Goal: Information Seeking & Learning: Compare options

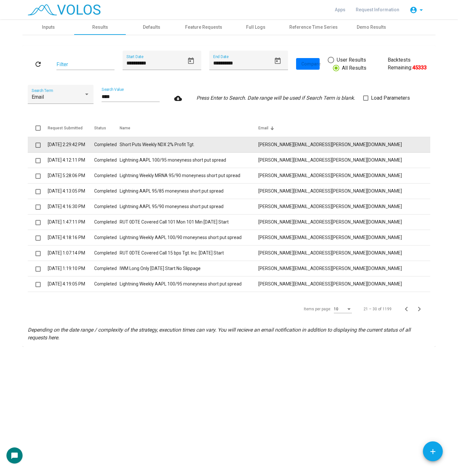
click at [388, 145] on td "jim.gangi@zegainvestments.com" at bounding box center [345, 144] width 172 height 15
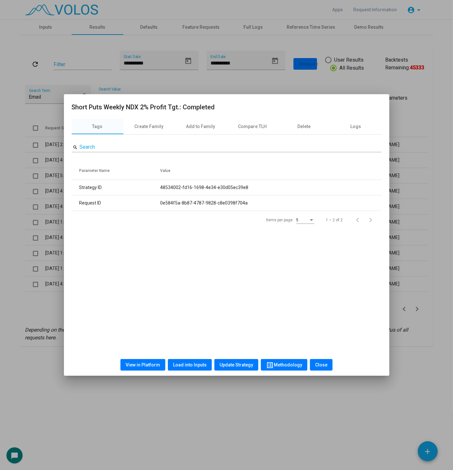
click at [149, 367] on span "View in Platform" at bounding box center [143, 364] width 35 height 5
click at [202, 87] on div at bounding box center [226, 235] width 453 height 470
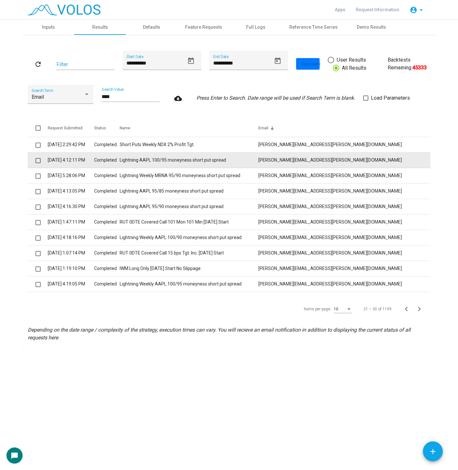
click at [259, 164] on td "Lightning AAPL 100/95 moneyness short put spread" at bounding box center [189, 160] width 139 height 15
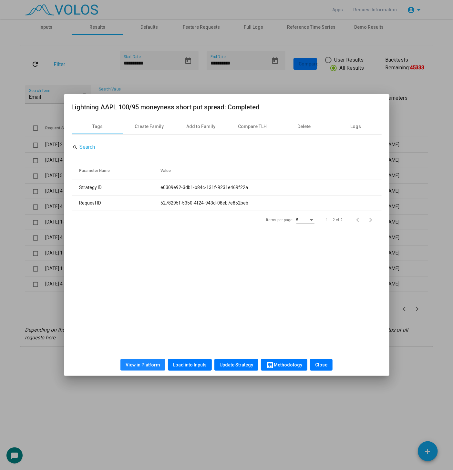
click at [158, 361] on button "View in Platform" at bounding box center [142, 365] width 45 height 12
click at [15, 217] on div at bounding box center [226, 235] width 453 height 470
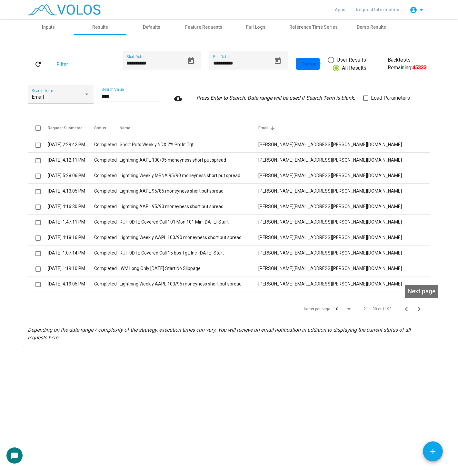
click at [419, 308] on icon "Next page" at bounding box center [419, 309] width 3 height 5
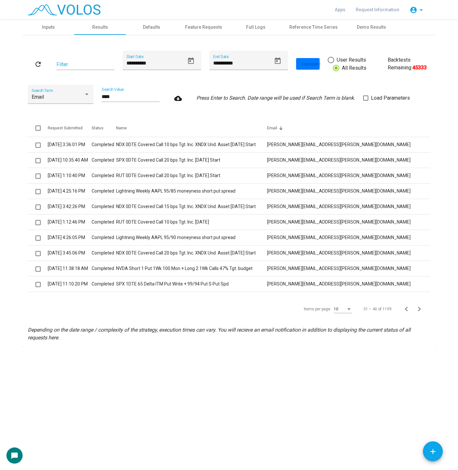
click at [419, 308] on icon "Next page" at bounding box center [419, 309] width 3 height 5
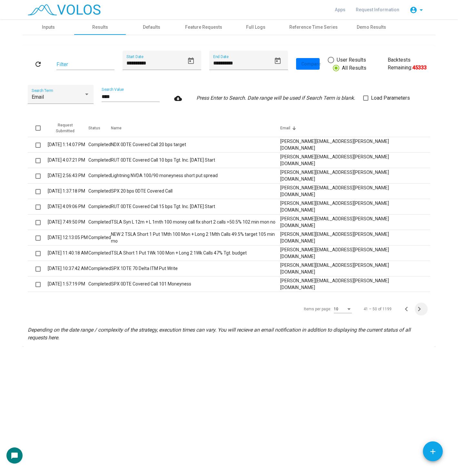
click at [419, 308] on icon "Next page" at bounding box center [419, 309] width 3 height 5
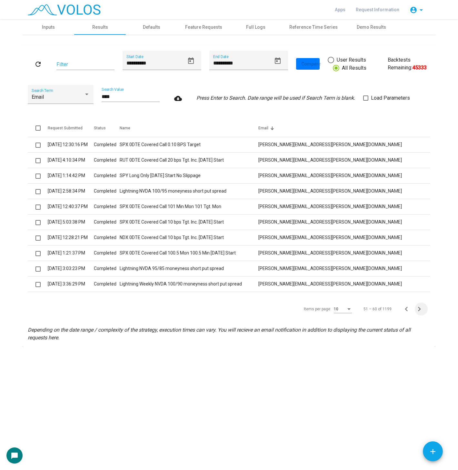
click at [419, 308] on icon "Next page" at bounding box center [419, 309] width 3 height 5
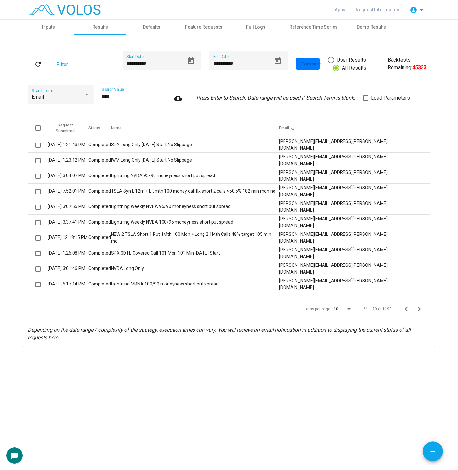
click at [419, 308] on icon "Next page" at bounding box center [419, 309] width 3 height 5
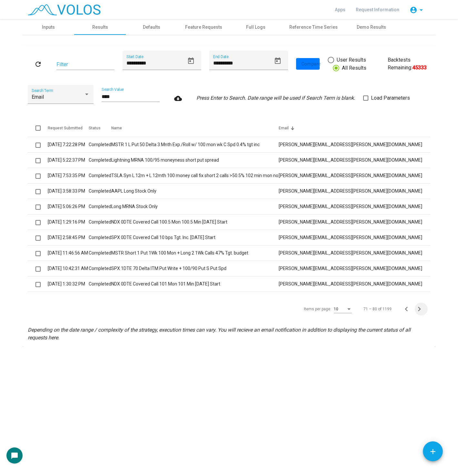
click at [419, 308] on icon "Next page" at bounding box center [419, 309] width 3 height 5
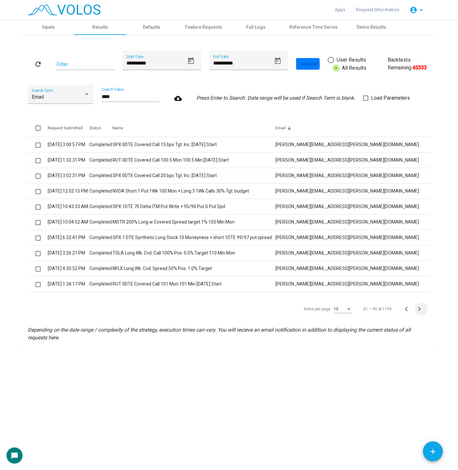
click at [419, 308] on icon "Next page" at bounding box center [419, 309] width 3 height 5
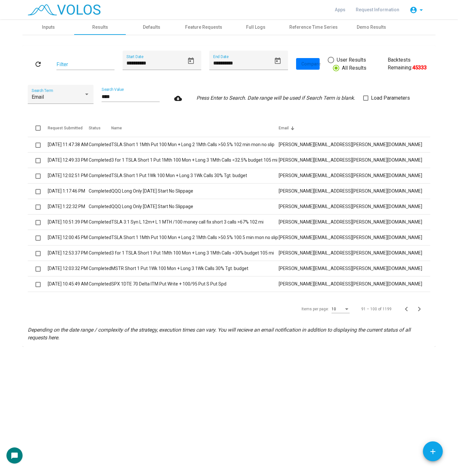
click at [419, 308] on icon "Next page" at bounding box center [419, 309] width 3 height 5
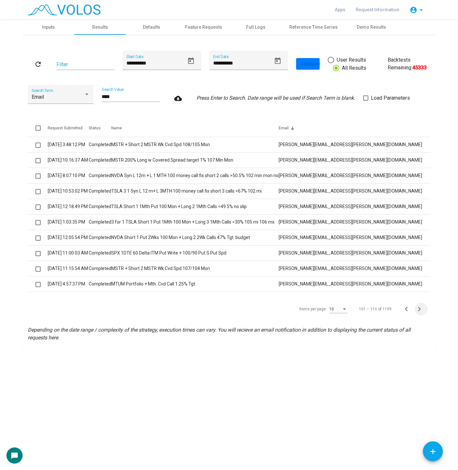
click at [419, 308] on icon "Next page" at bounding box center [419, 309] width 3 height 5
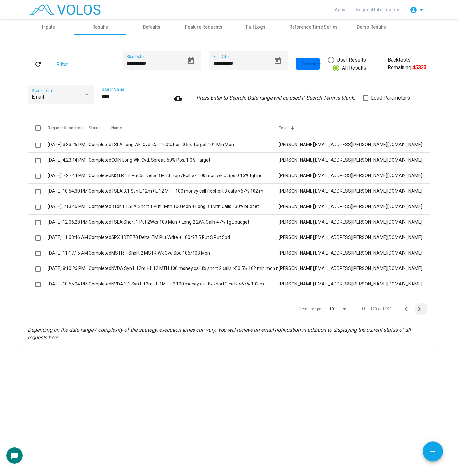
click at [419, 308] on icon "Next page" at bounding box center [419, 309] width 3 height 5
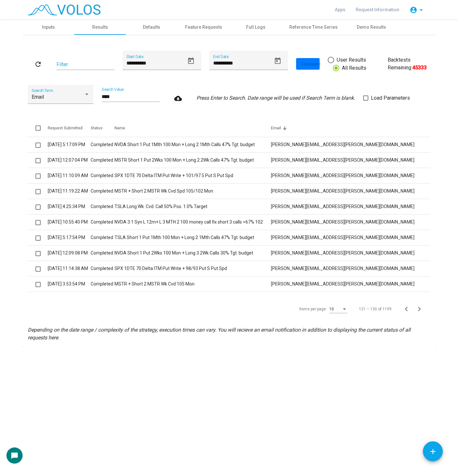
click at [419, 308] on icon "Next page" at bounding box center [419, 309] width 3 height 5
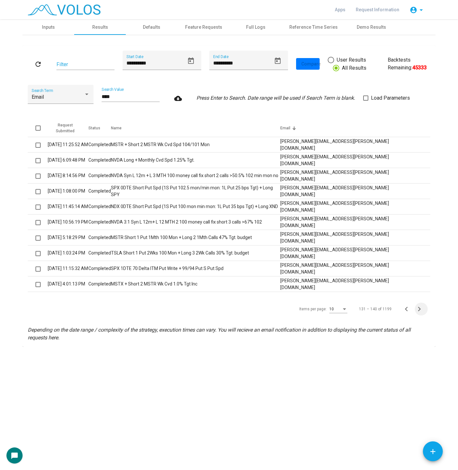
click at [419, 308] on icon "Next page" at bounding box center [419, 309] width 3 height 5
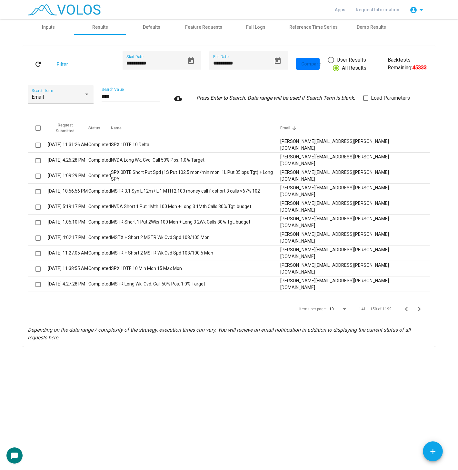
click at [419, 308] on icon "Next page" at bounding box center [419, 309] width 3 height 5
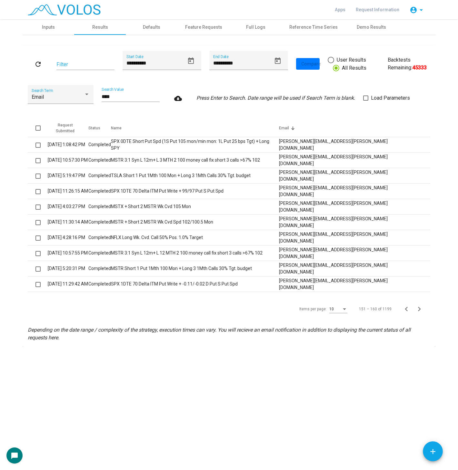
click at [419, 308] on icon "Next page" at bounding box center [419, 309] width 3 height 5
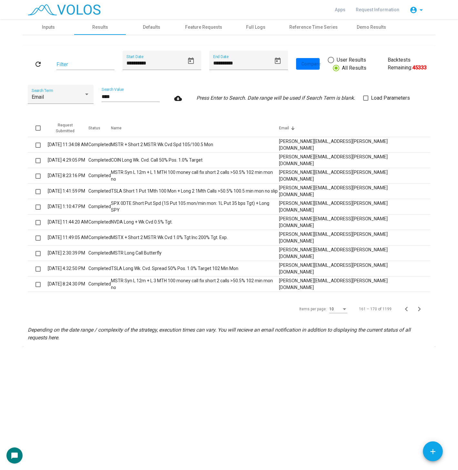
click at [419, 308] on icon "Next page" at bounding box center [419, 309] width 3 height 5
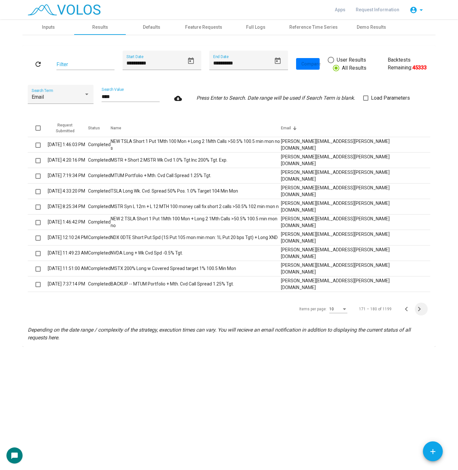
click at [419, 308] on icon "Next page" at bounding box center [419, 309] width 3 height 5
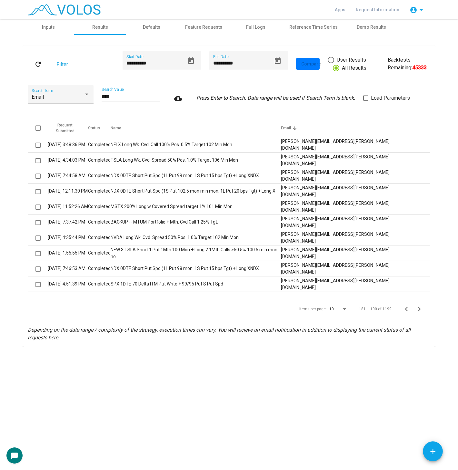
click at [419, 308] on icon "Next page" at bounding box center [419, 309] width 3 height 5
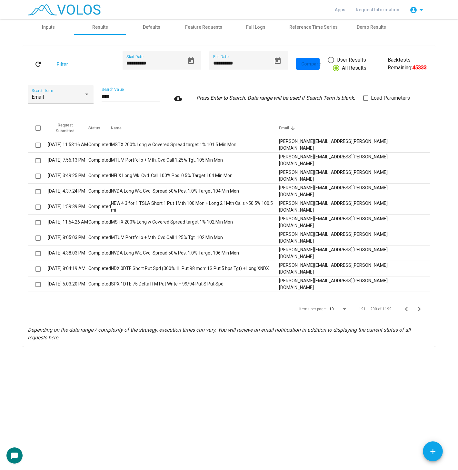
click at [419, 308] on icon "Next page" at bounding box center [419, 309] width 3 height 5
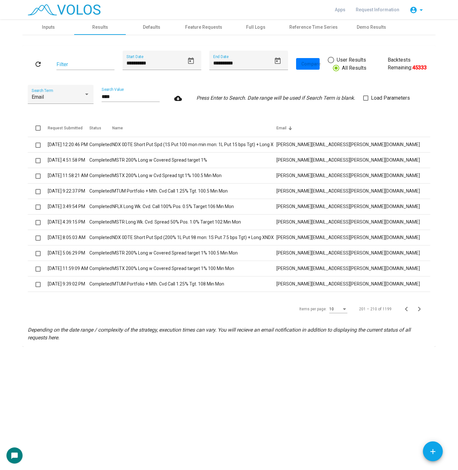
click at [419, 308] on icon "Next page" at bounding box center [419, 309] width 3 height 5
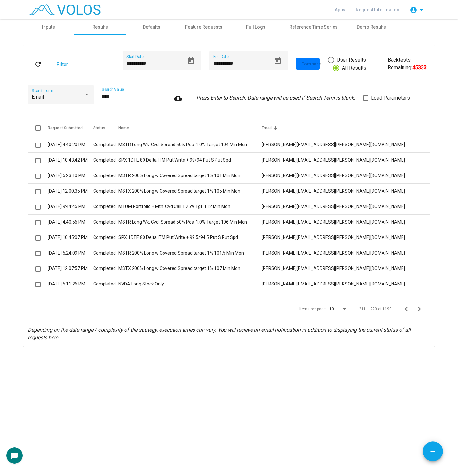
click at [419, 308] on icon "Next page" at bounding box center [419, 309] width 3 height 5
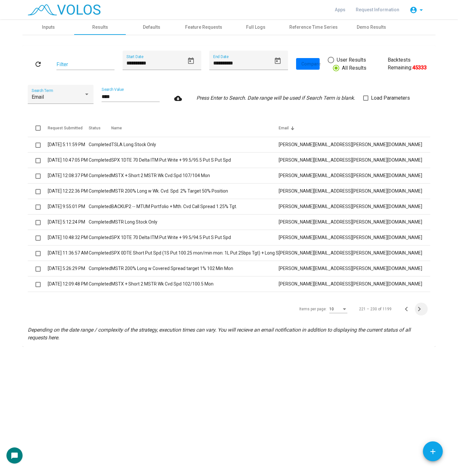
click at [419, 308] on icon "Next page" at bounding box center [419, 309] width 3 height 5
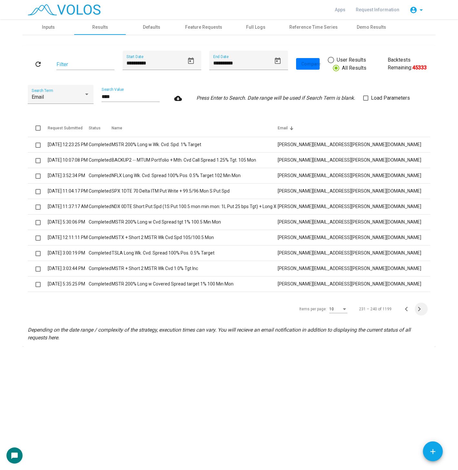
click at [419, 308] on icon "Next page" at bounding box center [419, 309] width 3 height 5
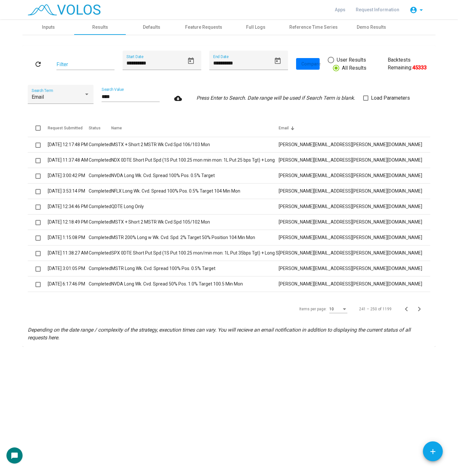
click at [419, 308] on icon "Next page" at bounding box center [419, 309] width 3 height 5
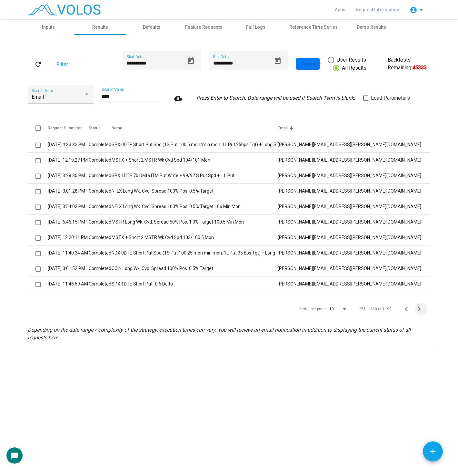
click at [419, 308] on icon "Next page" at bounding box center [419, 309] width 3 height 5
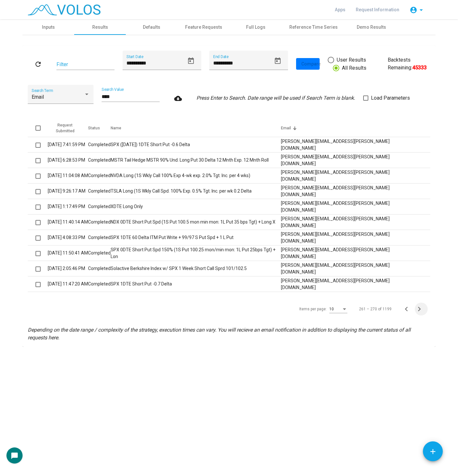
click at [419, 308] on icon "Next page" at bounding box center [419, 309] width 3 height 5
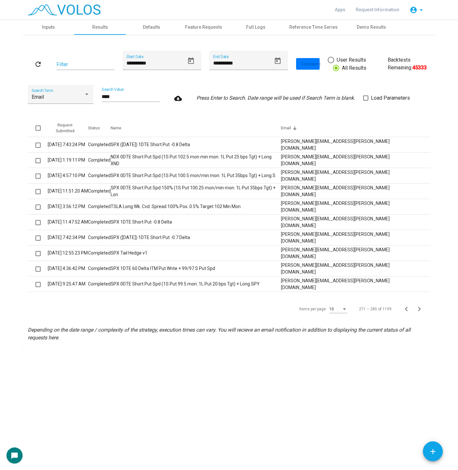
click at [419, 308] on icon "Next page" at bounding box center [419, 309] width 3 height 5
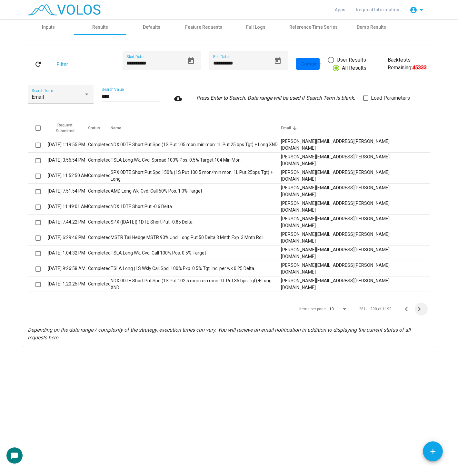
click at [419, 308] on icon "Next page" at bounding box center [419, 309] width 3 height 5
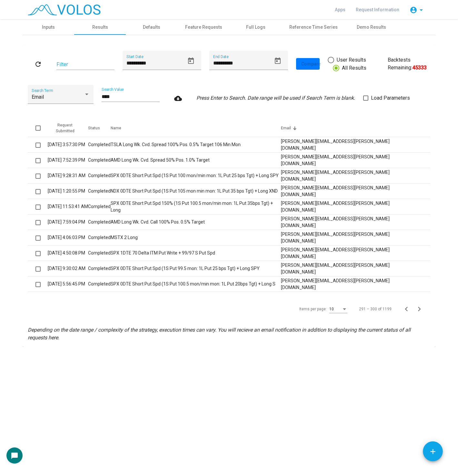
click at [419, 308] on icon "Next page" at bounding box center [419, 309] width 3 height 5
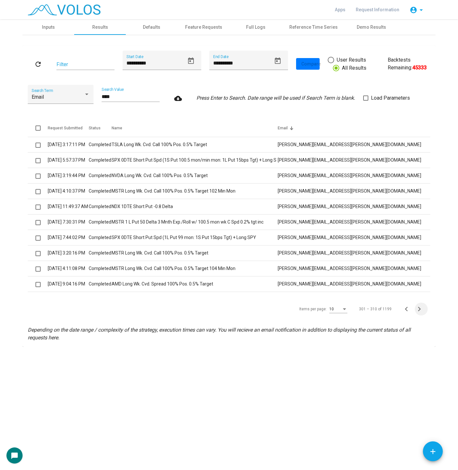
click at [419, 308] on icon "Next page" at bounding box center [419, 309] width 3 height 5
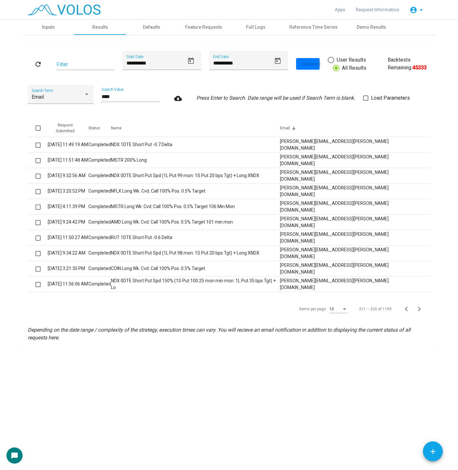
click at [419, 308] on icon "Next page" at bounding box center [419, 309] width 3 height 5
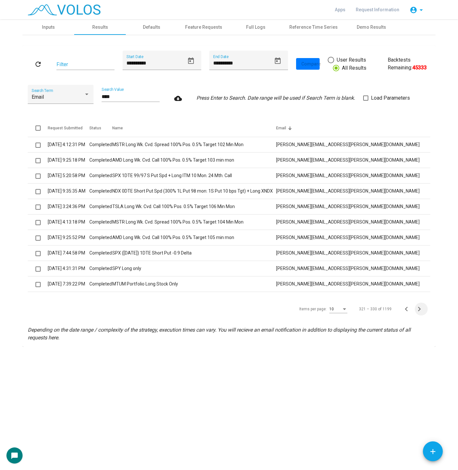
click at [419, 308] on icon "Next page" at bounding box center [419, 309] width 3 height 5
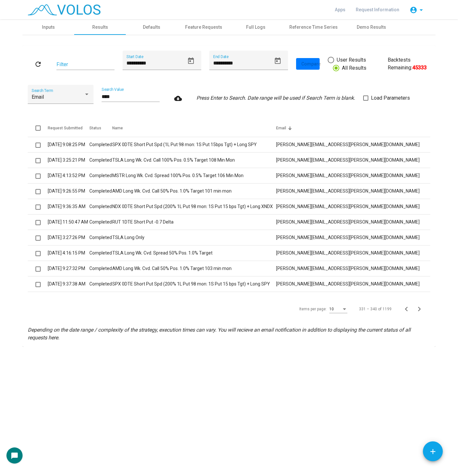
click at [419, 308] on icon "Next page" at bounding box center [419, 309] width 3 height 5
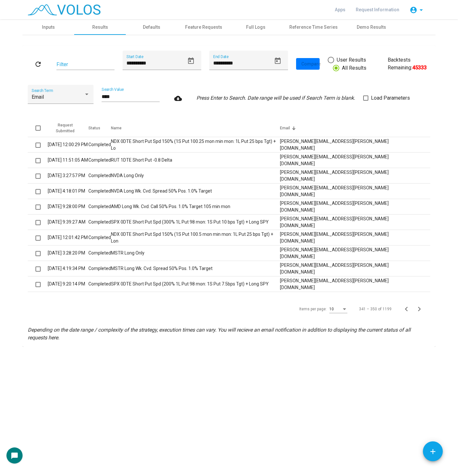
click at [419, 308] on icon "Next page" at bounding box center [419, 309] width 3 height 5
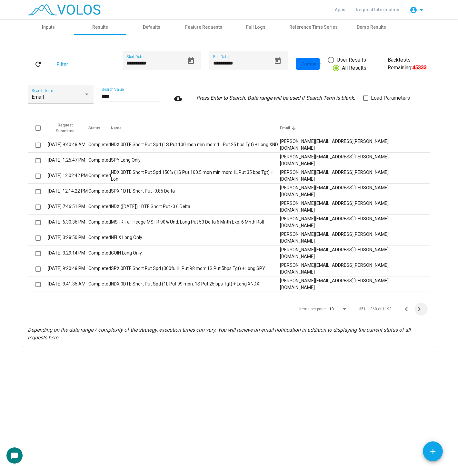
click at [419, 308] on icon "Next page" at bounding box center [419, 309] width 3 height 5
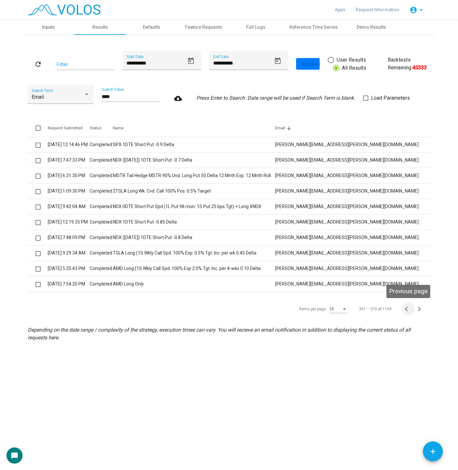
click at [408, 306] on icon "Previous page" at bounding box center [406, 309] width 9 height 9
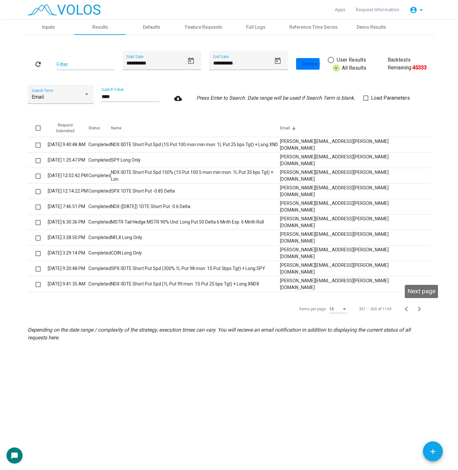
click at [419, 305] on icon "Next page" at bounding box center [419, 309] width 9 height 9
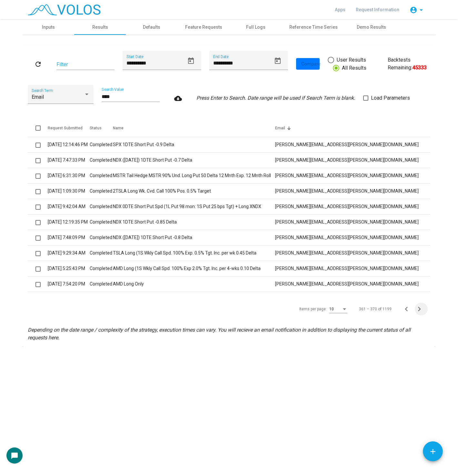
click at [419, 305] on icon "Next page" at bounding box center [419, 309] width 9 height 9
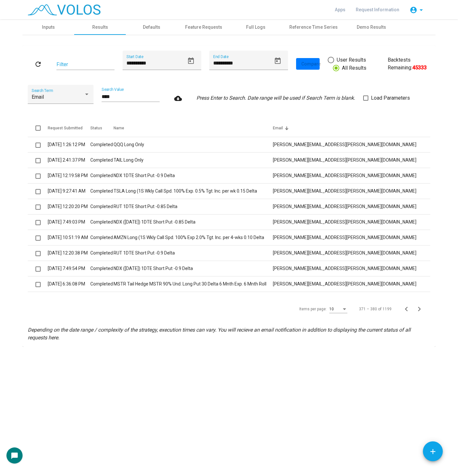
click at [419, 305] on icon "Next page" at bounding box center [419, 309] width 9 height 9
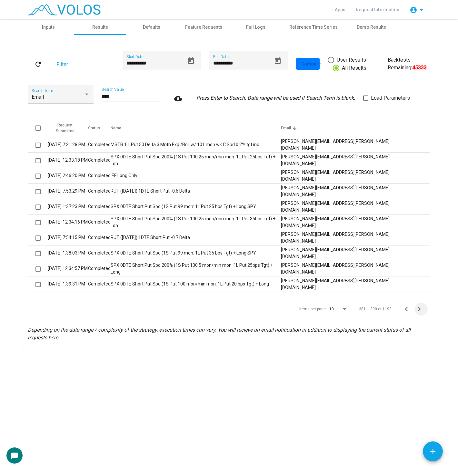
click at [419, 305] on icon "Next page" at bounding box center [419, 309] width 9 height 9
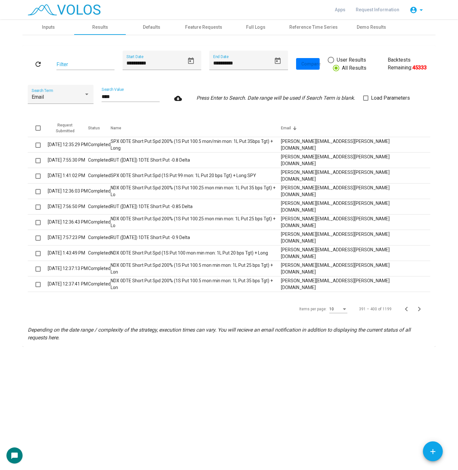
click at [419, 305] on icon "Next page" at bounding box center [419, 309] width 9 height 9
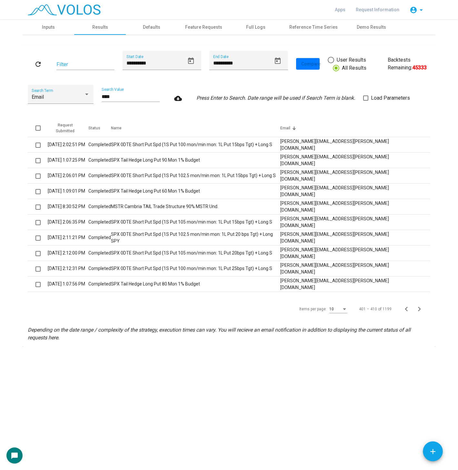
click at [419, 305] on icon "Next page" at bounding box center [419, 309] width 9 height 9
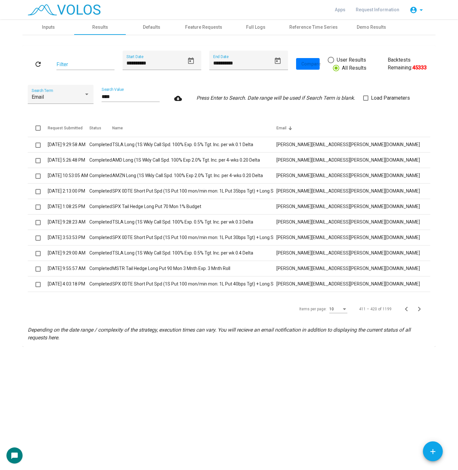
click at [419, 305] on icon "Next page" at bounding box center [419, 309] width 9 height 9
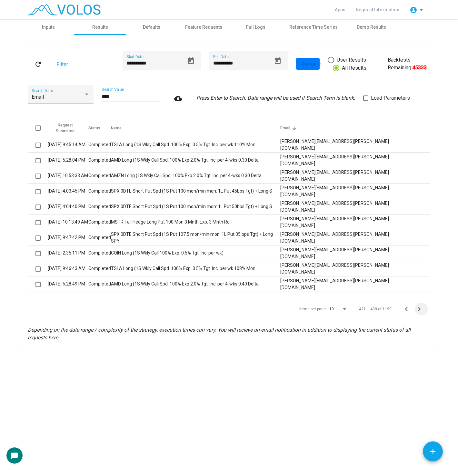
click at [419, 305] on icon "Next page" at bounding box center [419, 309] width 9 height 9
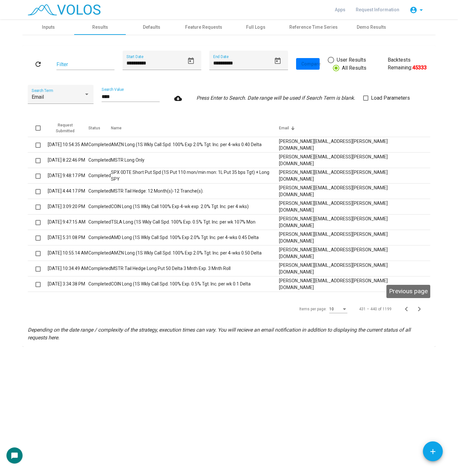
drag, startPoint x: 419, startPoint y: 305, endPoint x: 404, endPoint y: 321, distance: 21.5
click at [404, 321] on div "**********" at bounding box center [229, 196] width 403 height 291
click at [402, 323] on div "**********" at bounding box center [229, 196] width 403 height 291
click at [341, 310] on div "10" at bounding box center [336, 309] width 12 height 5
click at [340, 329] on span "20" at bounding box center [340, 333] width 18 height 12
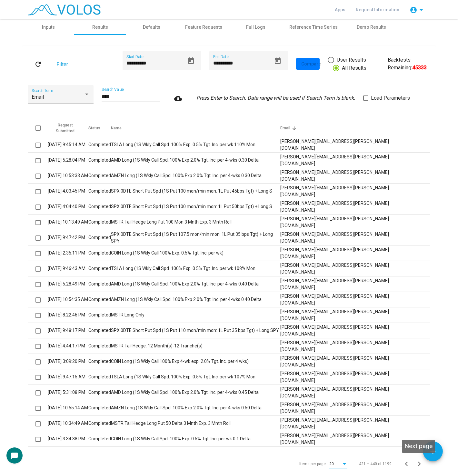
click at [415, 459] on button "Next page" at bounding box center [421, 464] width 13 height 13
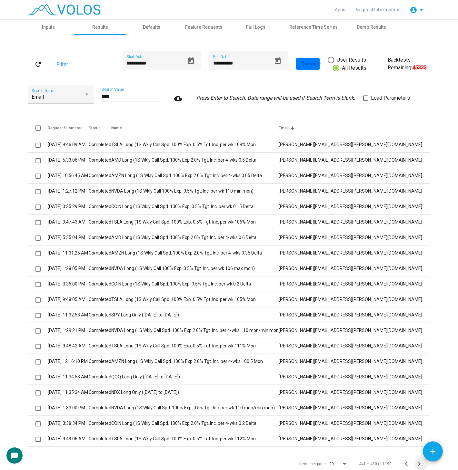
click at [415, 459] on button "Next page" at bounding box center [421, 464] width 13 height 13
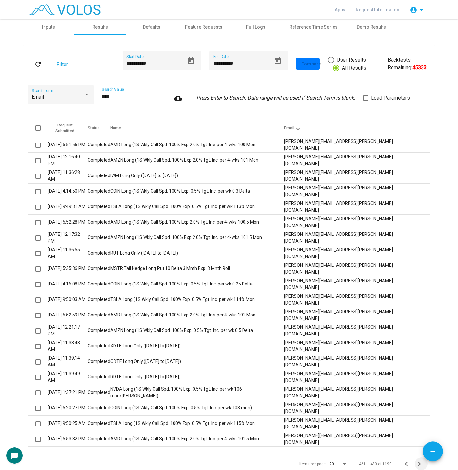
click at [415, 459] on button "Next page" at bounding box center [421, 464] width 13 height 13
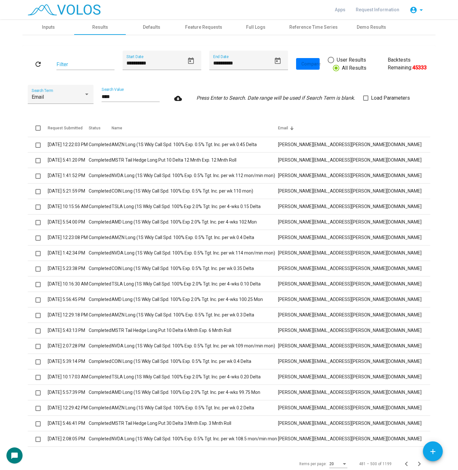
click at [415, 459] on button "Next page" at bounding box center [421, 464] width 13 height 13
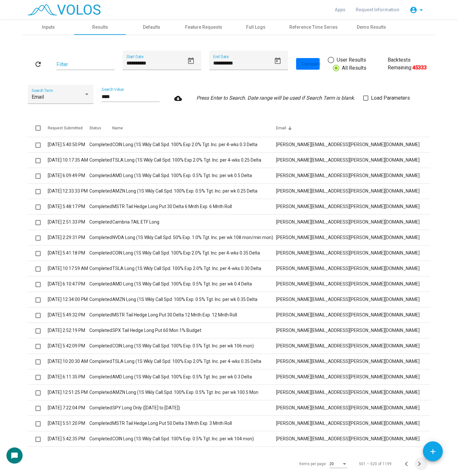
click at [415, 459] on button "Next page" at bounding box center [421, 464] width 13 height 13
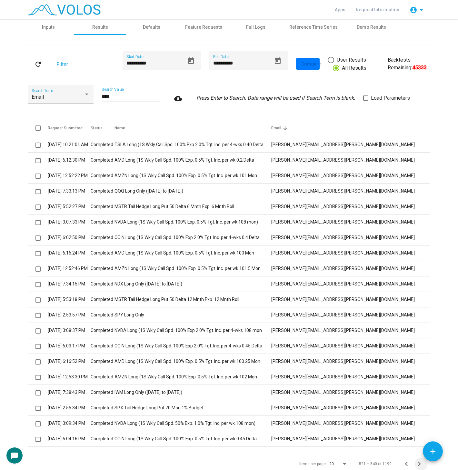
click at [415, 459] on button "Next page" at bounding box center [421, 464] width 13 height 13
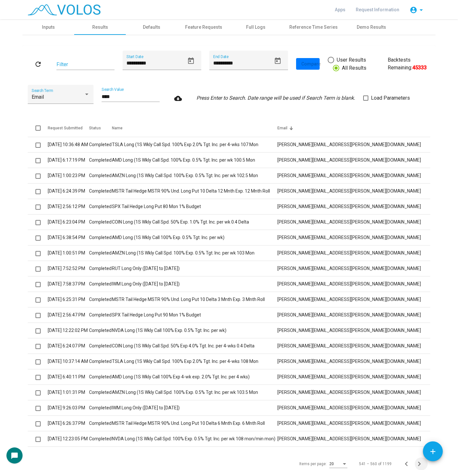
click at [415, 459] on button "Next page" at bounding box center [421, 464] width 13 height 13
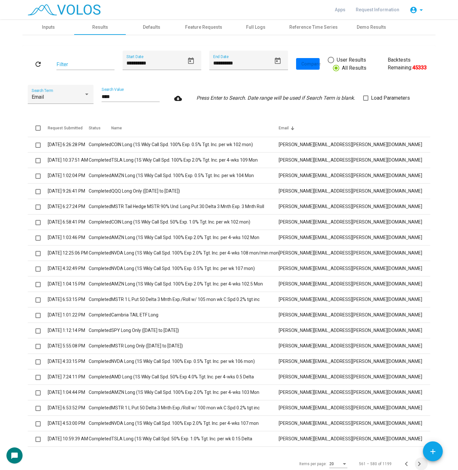
click at [415, 459] on button "Next page" at bounding box center [421, 464] width 13 height 13
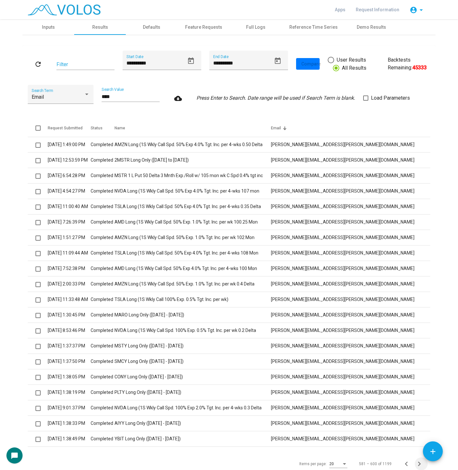
click at [415, 459] on button "Next page" at bounding box center [421, 464] width 13 height 13
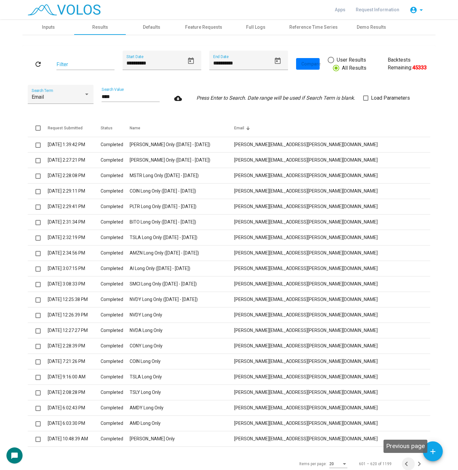
click at [405, 460] on icon "Previous page" at bounding box center [406, 464] width 9 height 9
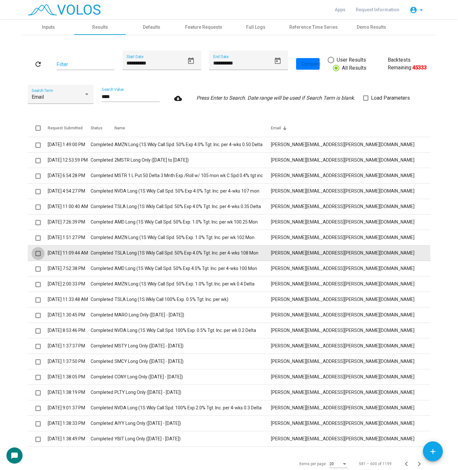
click at [36, 256] on span at bounding box center [38, 253] width 5 height 5
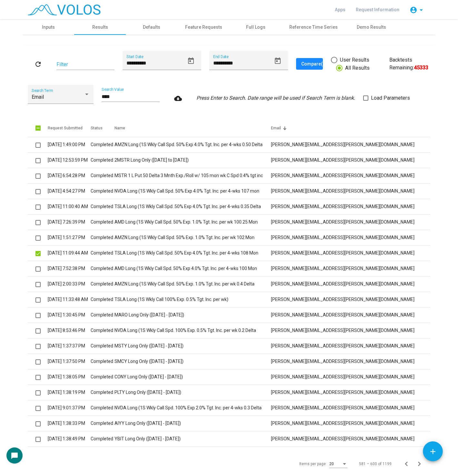
click at [308, 68] on button "Compare (1)" at bounding box center [309, 64] width 27 height 12
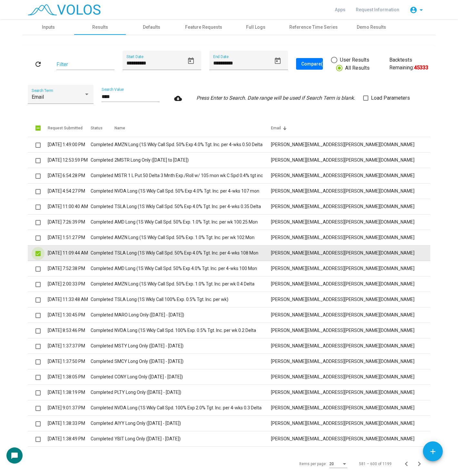
click at [36, 254] on span at bounding box center [38, 253] width 5 height 5
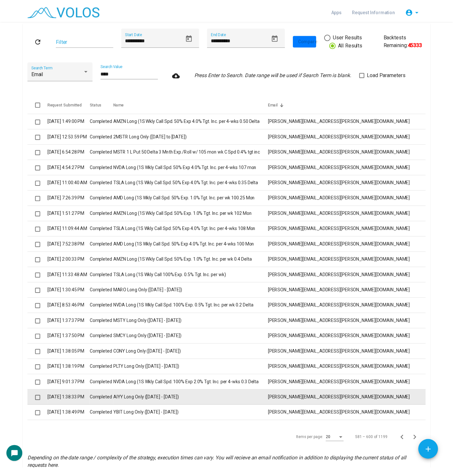
scroll to position [57, 0]
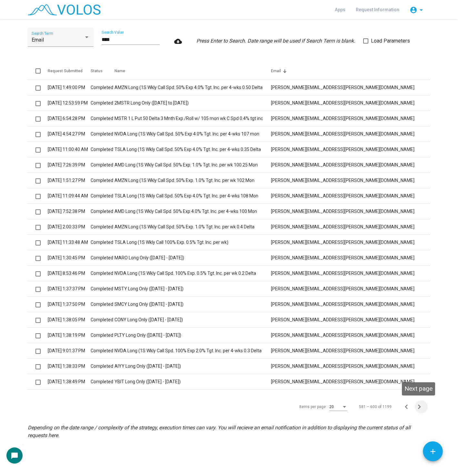
click at [419, 402] on icon "Next page" at bounding box center [419, 406] width 9 height 9
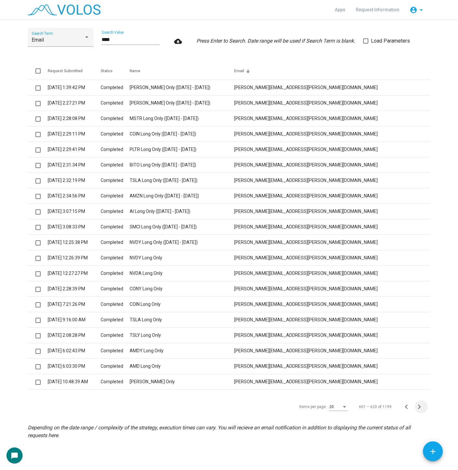
click at [421, 406] on icon "Next page" at bounding box center [419, 406] width 9 height 9
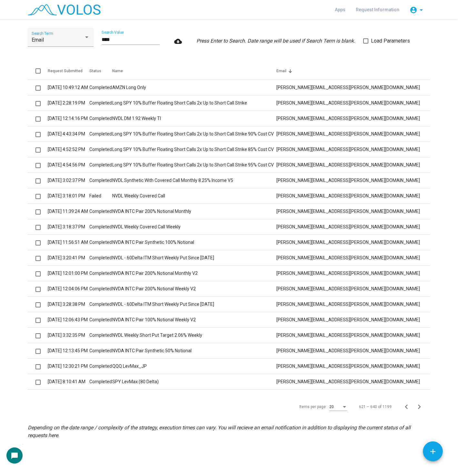
click at [421, 406] on icon "Next page" at bounding box center [419, 406] width 9 height 9
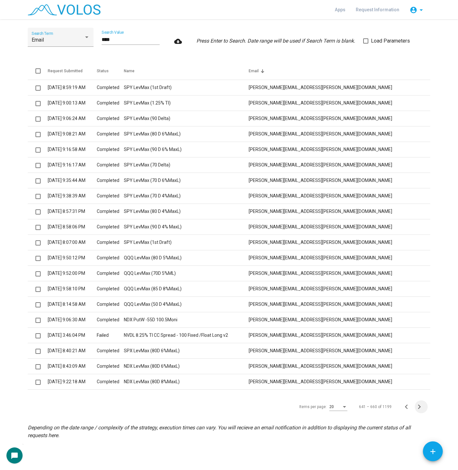
click at [420, 406] on icon "Next page" at bounding box center [419, 406] width 9 height 9
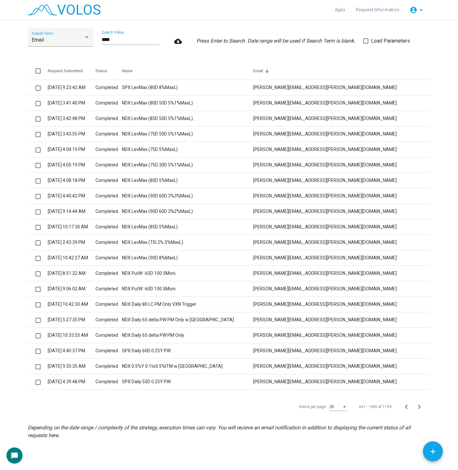
click at [420, 406] on icon "Next page" at bounding box center [419, 406] width 9 height 9
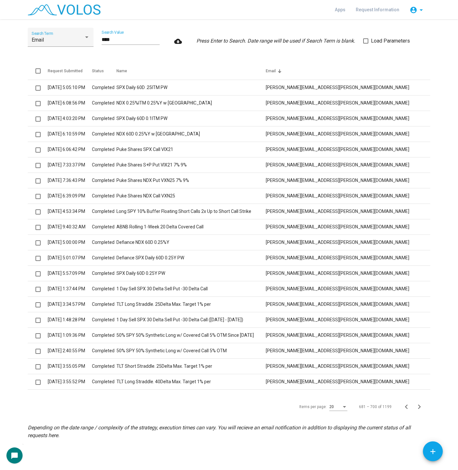
click at [420, 406] on icon "Next page" at bounding box center [419, 406] width 9 height 9
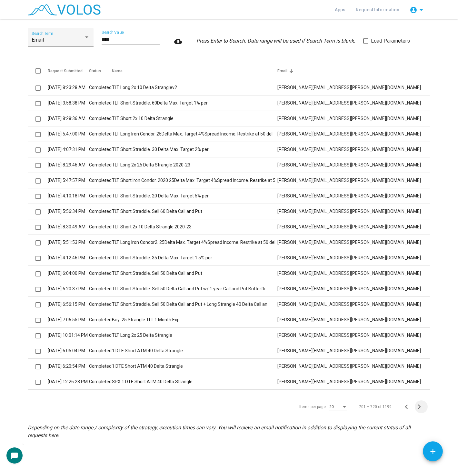
click at [420, 406] on icon "Next page" at bounding box center [419, 406] width 9 height 9
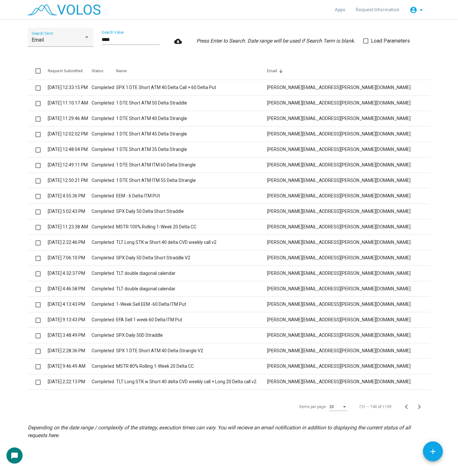
click at [420, 406] on icon "Next page" at bounding box center [419, 406] width 9 height 9
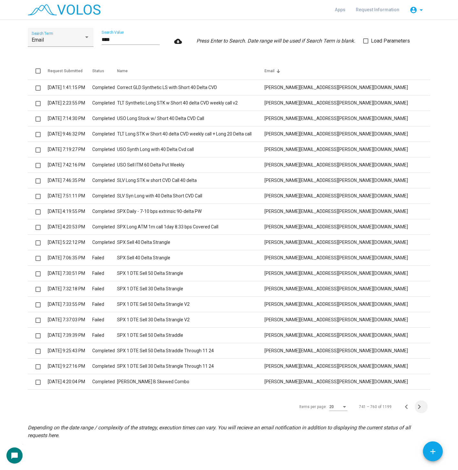
click at [420, 406] on icon "Next page" at bounding box center [419, 406] width 9 height 9
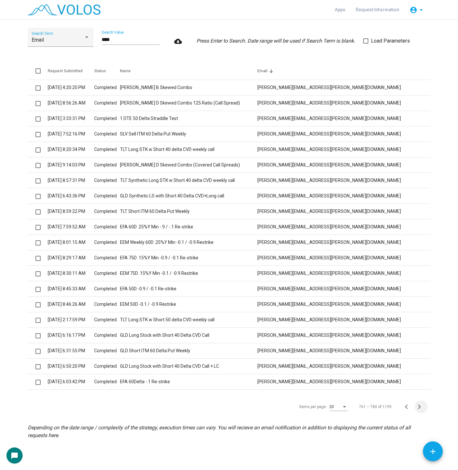
click at [420, 406] on icon "Next page" at bounding box center [419, 406] width 9 height 9
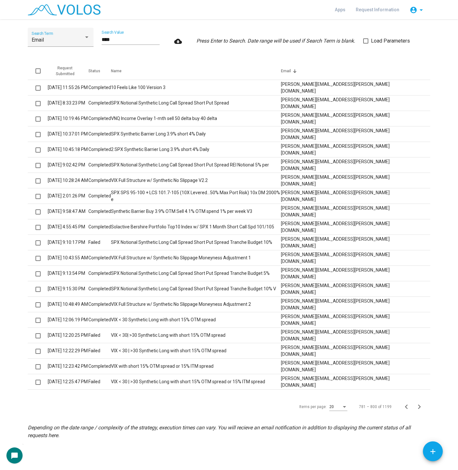
click at [420, 406] on icon "Next page" at bounding box center [419, 406] width 9 height 9
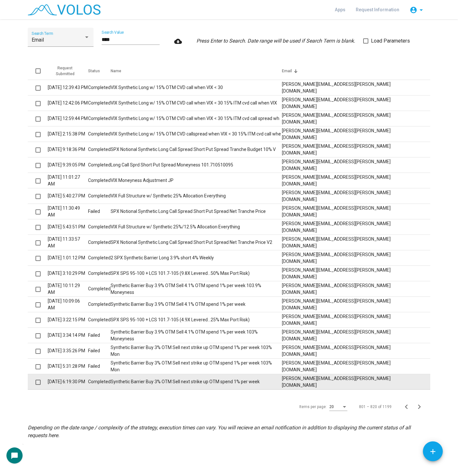
click at [280, 376] on td "Synthetic Barrier Buy 3% OTM Sell next strike up OTM spend 1% per week" at bounding box center [196, 381] width 171 height 15
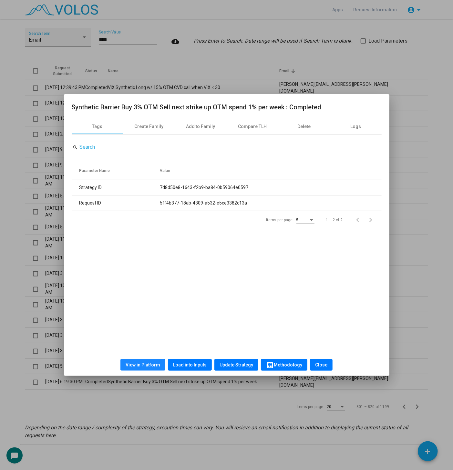
click at [134, 369] on button "View in Platform" at bounding box center [142, 365] width 45 height 12
click at [14, 183] on div at bounding box center [226, 235] width 453 height 470
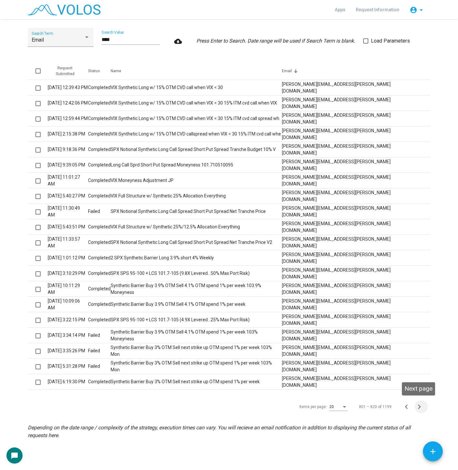
click at [417, 404] on icon "Next page" at bounding box center [419, 406] width 9 height 9
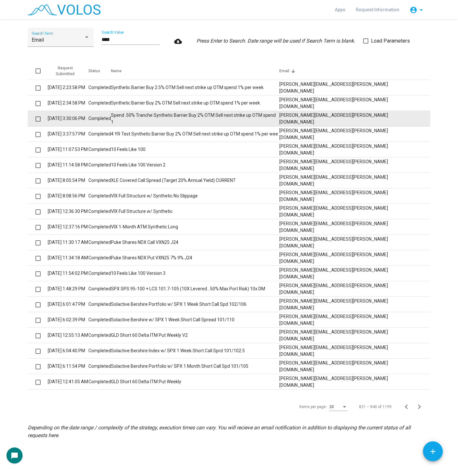
click at [177, 119] on td "Spend .50% Tranche Synthetic Barrier Buy 2% OTM Sell next strike up OTM spend 1" at bounding box center [195, 118] width 168 height 15
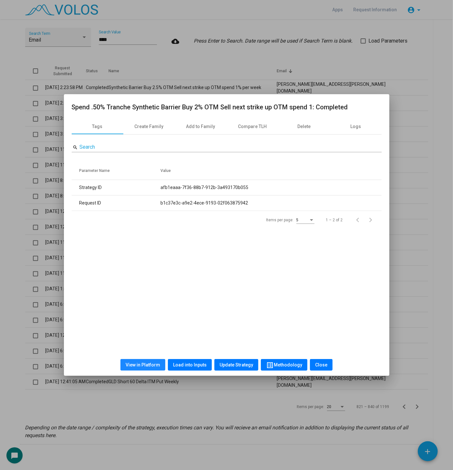
click at [148, 360] on button "View in Platform" at bounding box center [142, 365] width 45 height 12
click at [270, 53] on div at bounding box center [226, 235] width 453 height 470
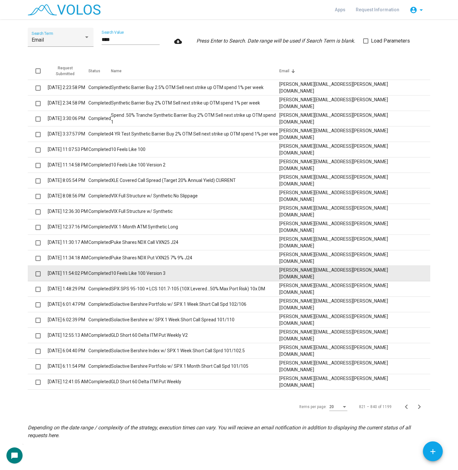
click at [79, 271] on td "2/12/2024 11:54:02 PM" at bounding box center [68, 273] width 41 height 15
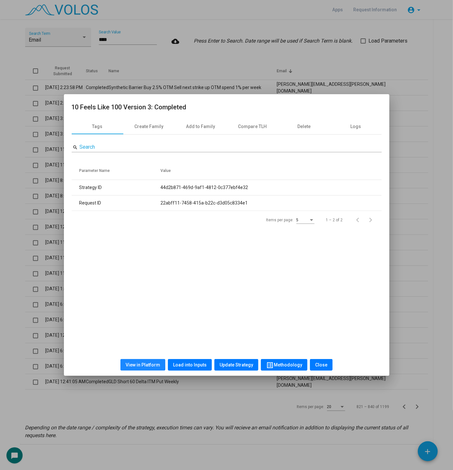
click at [131, 362] on span "View in Platform" at bounding box center [143, 364] width 35 height 5
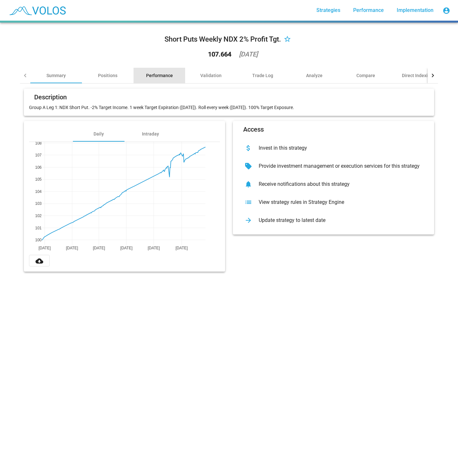
click at [145, 81] on div "Performance" at bounding box center [160, 75] width 52 height 15
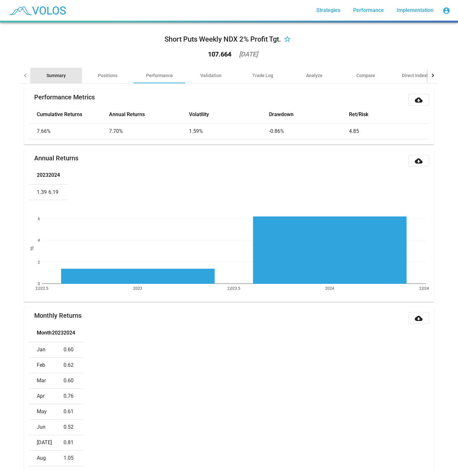
click at [74, 72] on div "Summary" at bounding box center [56, 75] width 52 height 15
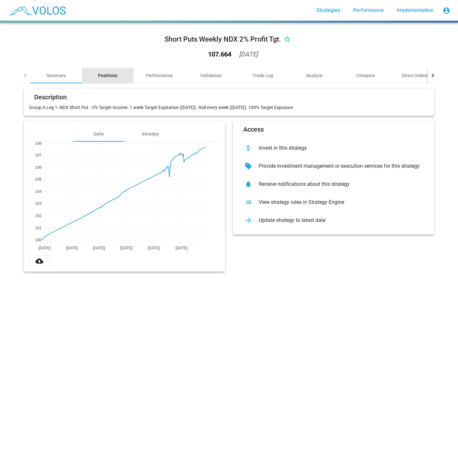
click at [120, 70] on div "Positions" at bounding box center [108, 75] width 52 height 15
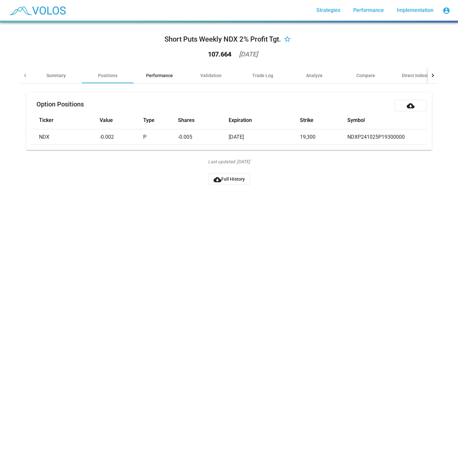
click at [147, 76] on div "Performance" at bounding box center [159, 75] width 27 height 6
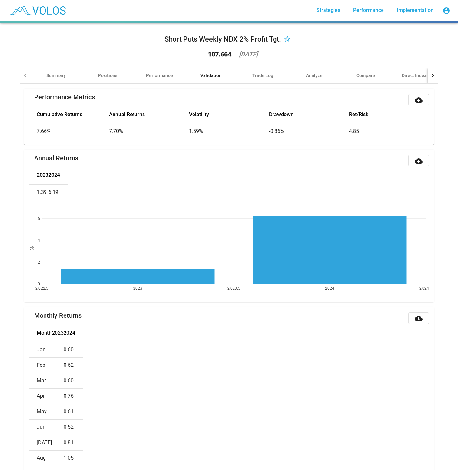
click at [212, 74] on div "Validation" at bounding box center [210, 75] width 21 height 6
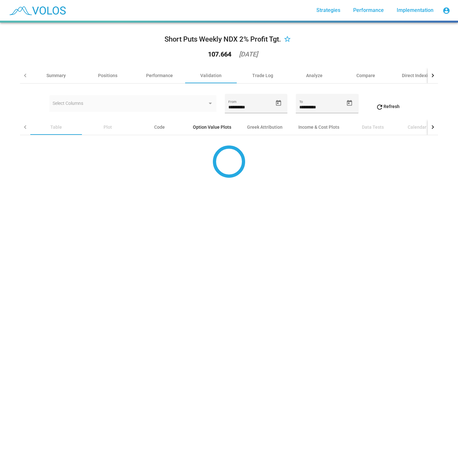
click at [207, 122] on div "Option Value Plots" at bounding box center [212, 126] width 54 height 15
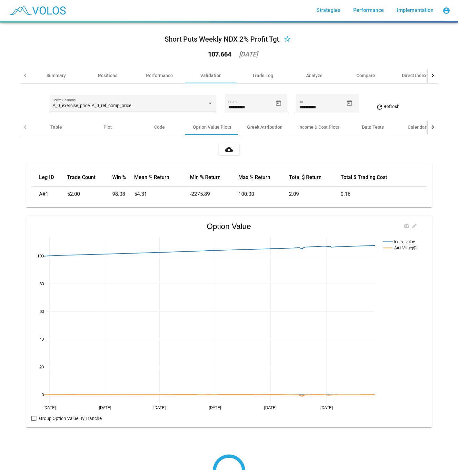
click at [408, 243] on rect at bounding box center [401, 242] width 39 height 6
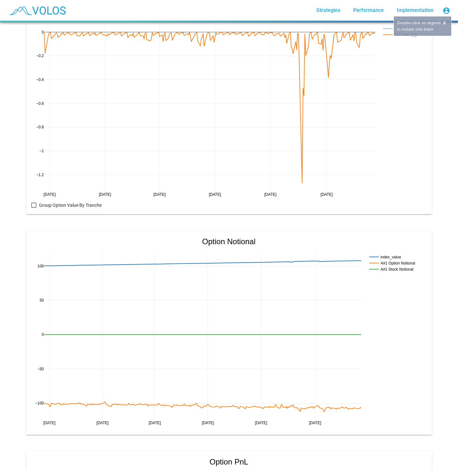
scroll to position [284, 0]
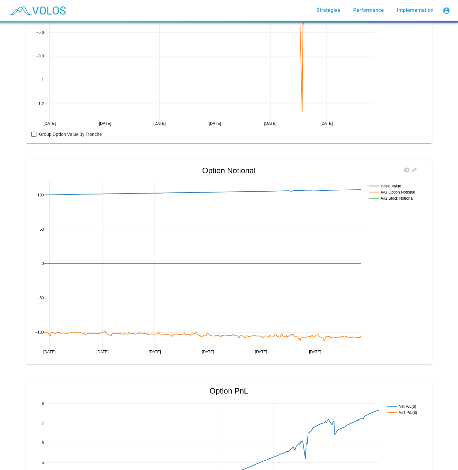
click at [392, 183] on rect at bounding box center [394, 186] width 53 height 6
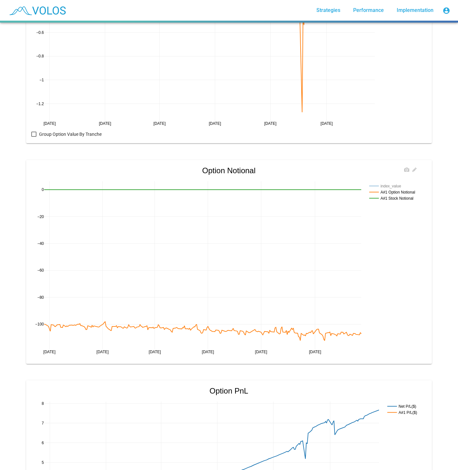
click at [397, 192] on rect at bounding box center [394, 192] width 53 height 6
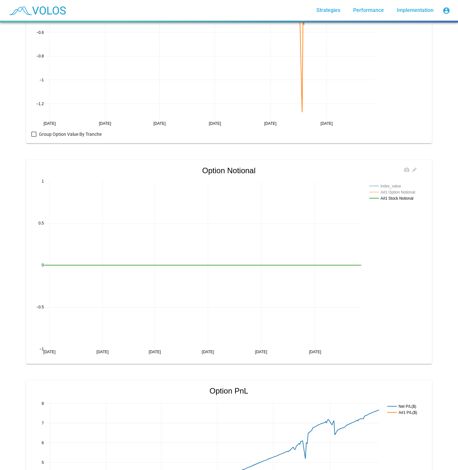
click at [400, 192] on rect at bounding box center [394, 192] width 53 height 6
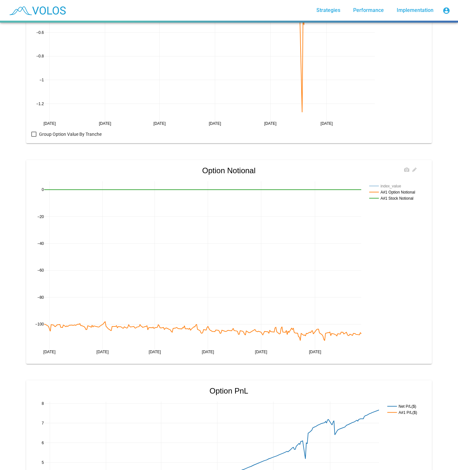
click at [400, 198] on rect at bounding box center [394, 198] width 53 height 6
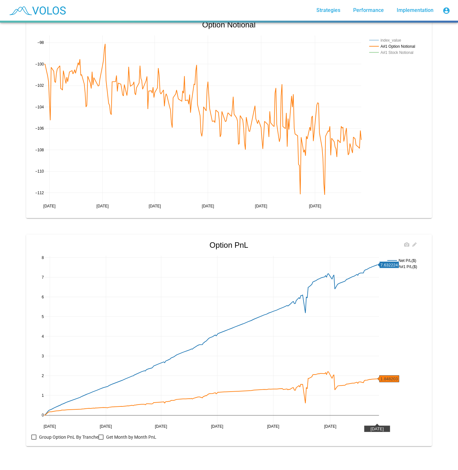
scroll to position [435, 0]
click at [403, 258] on rect at bounding box center [403, 261] width 35 height 6
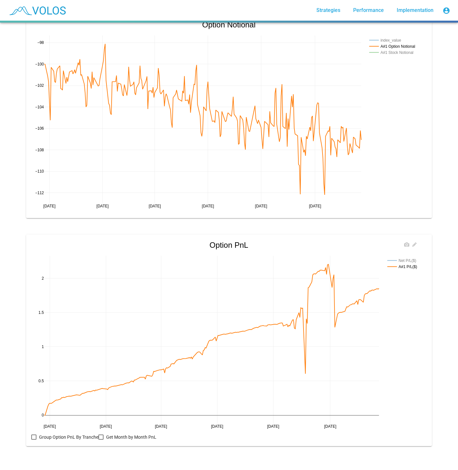
click at [401, 256] on rect at bounding box center [404, 263] width 37 height 15
click at [409, 258] on rect at bounding box center [403, 261] width 35 height 6
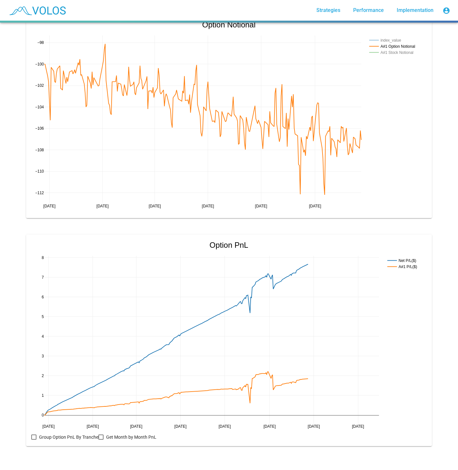
drag, startPoint x: 373, startPoint y: 421, endPoint x: 300, endPoint y: 409, distance: 73.5
drag, startPoint x: 452, startPoint y: 305, endPoint x: 461, endPoint y: 94, distance: 211.3
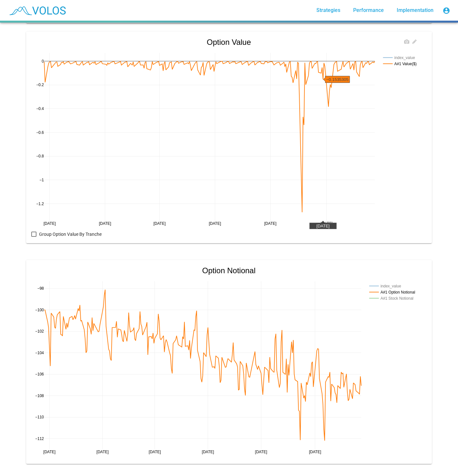
scroll to position [0, 0]
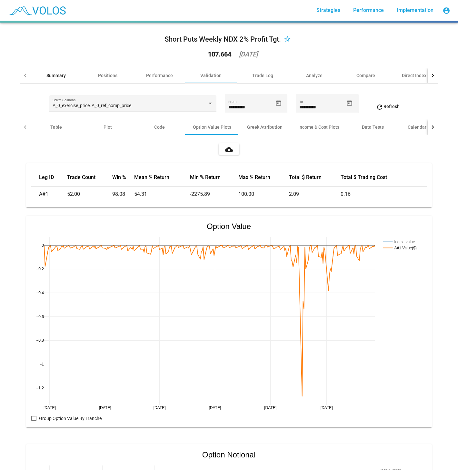
click at [60, 79] on div "Summary" at bounding box center [56, 75] width 52 height 15
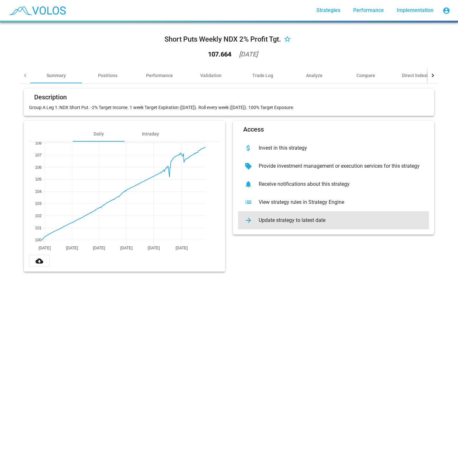
click at [324, 223] on div "Update strategy to latest date" at bounding box center [339, 220] width 170 height 6
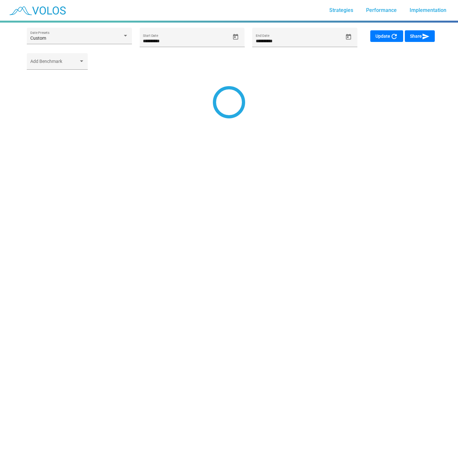
type input "*********"
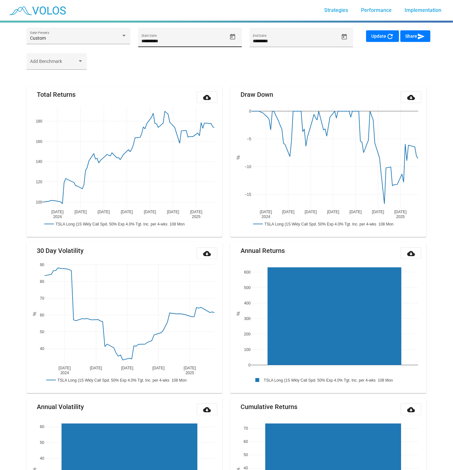
click at [234, 36] on icon "Open calendar" at bounding box center [232, 37] width 5 height 6
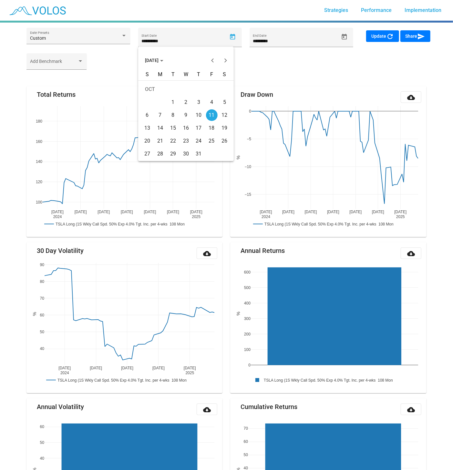
click at [170, 67] on mat-calendar "OCT 2024 S M T W T F S OCT 1 2 3 4 5 6 7 8 9 10 11 12 13 14 15 16 17 18 19 20 2…" at bounding box center [186, 104] width 96 height 114
drag, startPoint x: 161, startPoint y: 63, endPoint x: 159, endPoint y: 70, distance: 7.2
click at [160, 63] on button "OCT 2024" at bounding box center [154, 60] width 29 height 13
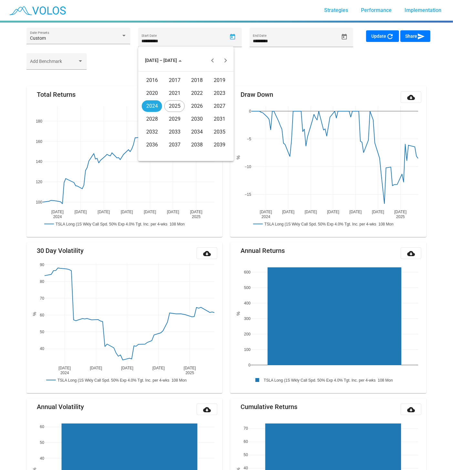
click at [158, 81] on div "2016" at bounding box center [152, 81] width 20 height 12
click at [165, 95] on div "FEB" at bounding box center [174, 93] width 20 height 12
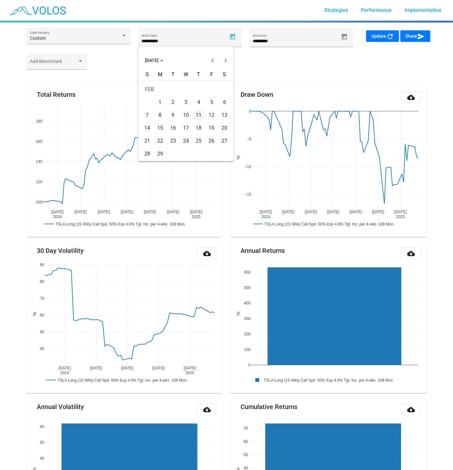
click at [182, 110] on td "10" at bounding box center [185, 115] width 13 height 13
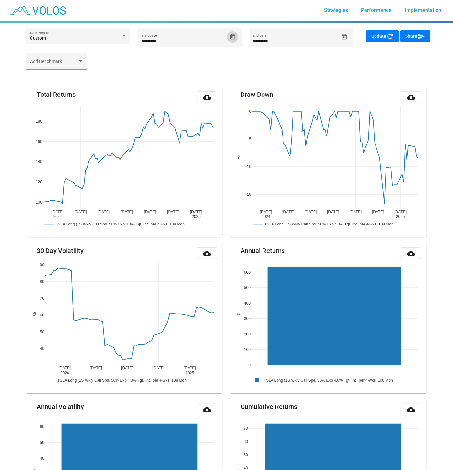
click at [372, 34] on span "Update refresh" at bounding box center [382, 36] width 23 height 5
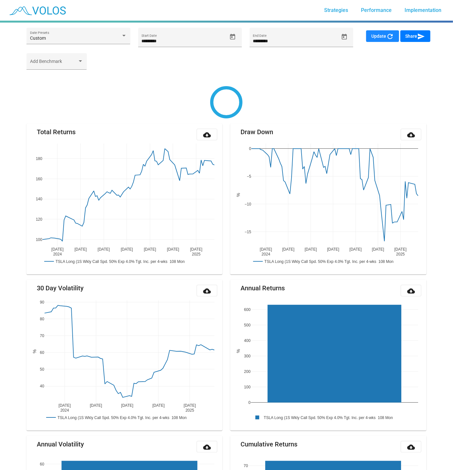
type input "********"
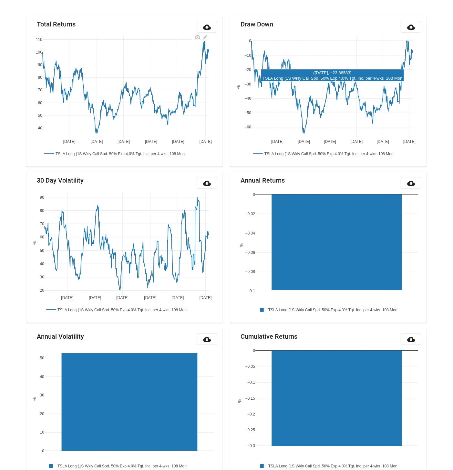
scroll to position [4, 0]
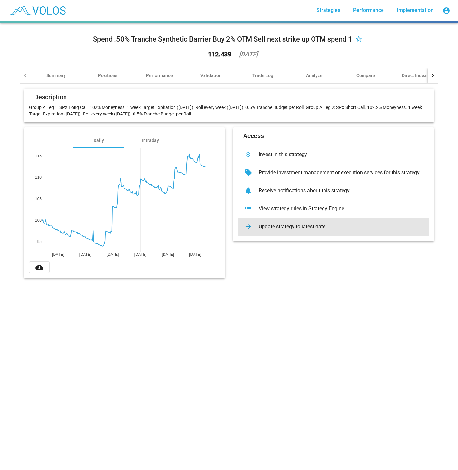
click at [349, 228] on div "Update strategy to latest date" at bounding box center [339, 227] width 170 height 6
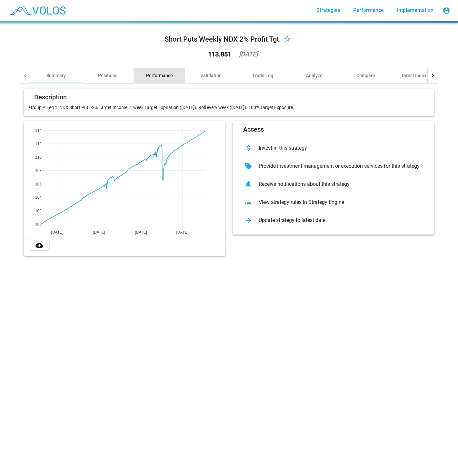
click at [173, 73] on div "Performance" at bounding box center [160, 75] width 52 height 15
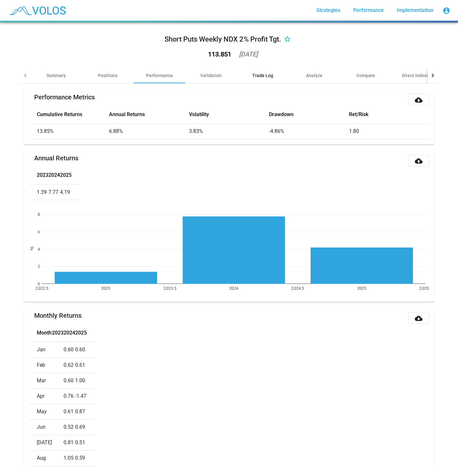
click at [257, 69] on div "Trade Log" at bounding box center [263, 75] width 52 height 15
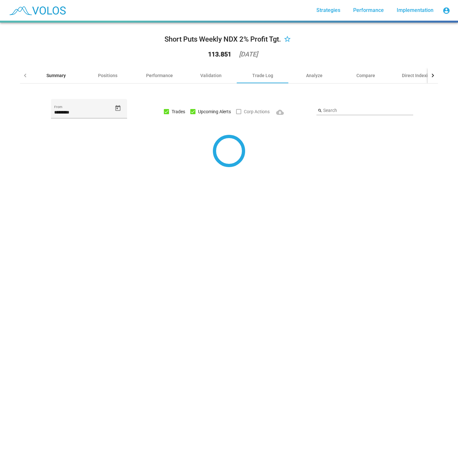
click at [57, 77] on div "Summary" at bounding box center [55, 75] width 19 height 6
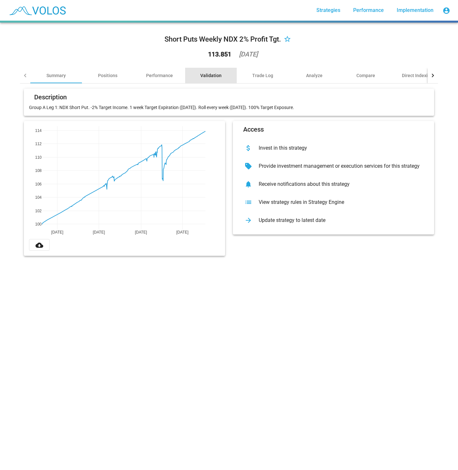
click at [195, 74] on div "Validation" at bounding box center [211, 75] width 52 height 15
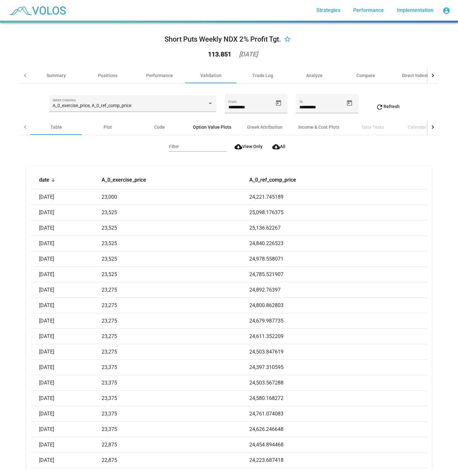
click at [214, 125] on div "Option Value Plots" at bounding box center [212, 127] width 38 height 6
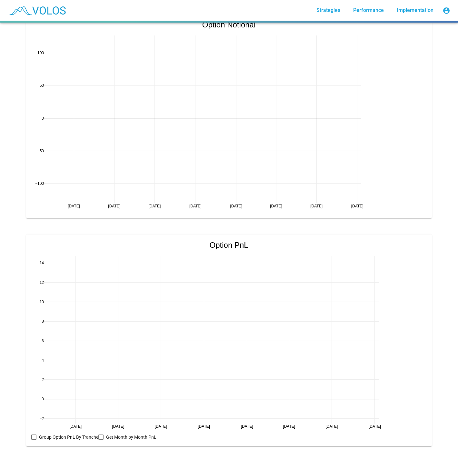
scroll to position [435, 0]
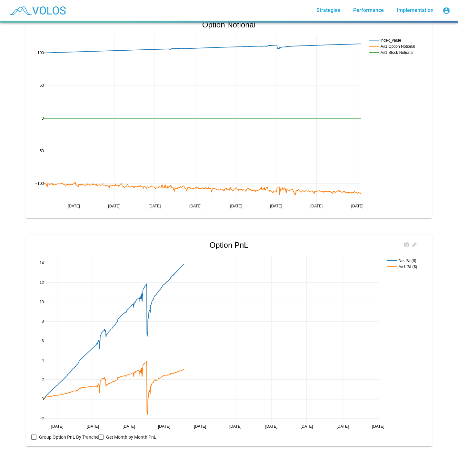
drag, startPoint x: 375, startPoint y: 423, endPoint x: 177, endPoint y: 389, distance: 201.2
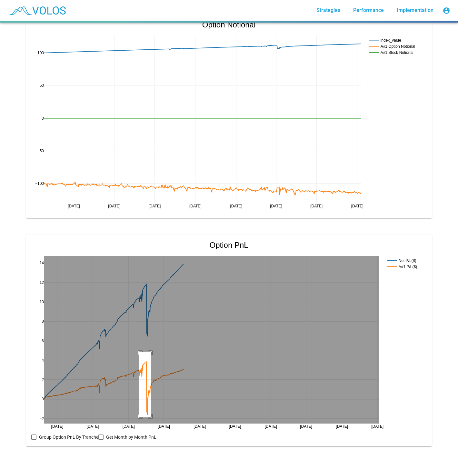
drag, startPoint x: 137, startPoint y: 347, endPoint x: 149, endPoint y: 412, distance: 66.6
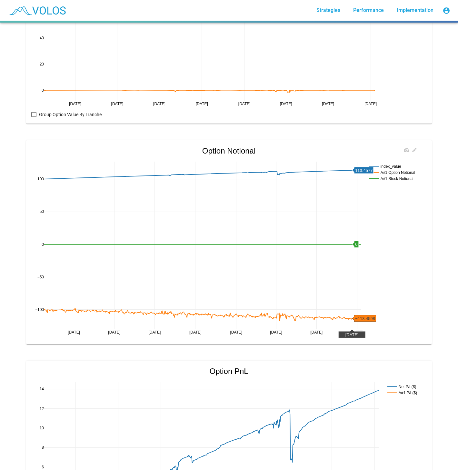
scroll to position [292, 0]
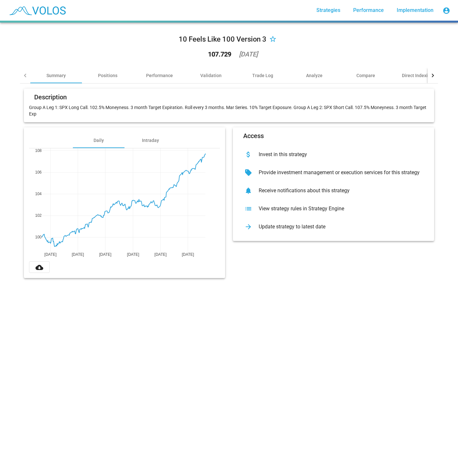
click at [357, 231] on div "arrow_forward Update strategy to latest date" at bounding box center [333, 227] width 191 height 18
